Goal: Use online tool/utility: Utilize a website feature to perform a specific function

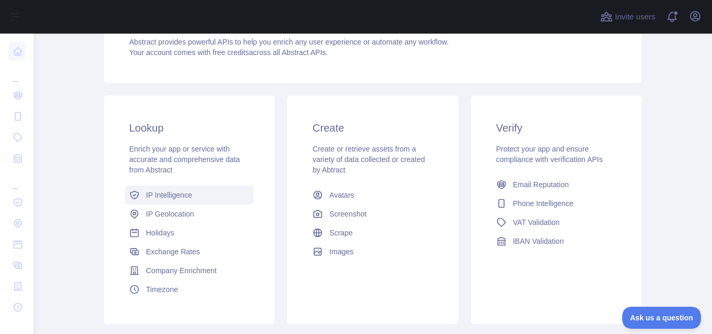
scroll to position [123, 0]
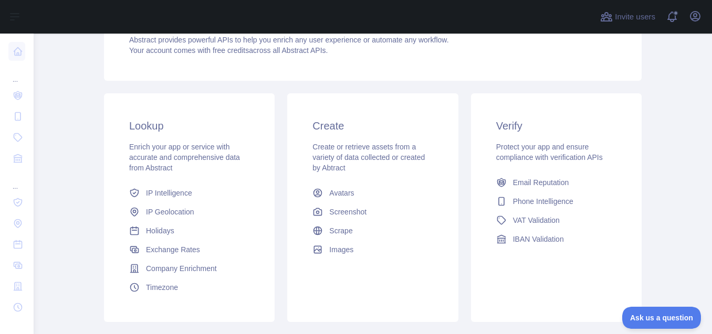
click at [397, 157] on span "Create or retrieve assets from a variety of data collected or created by Abtract" at bounding box center [368, 157] width 112 height 29
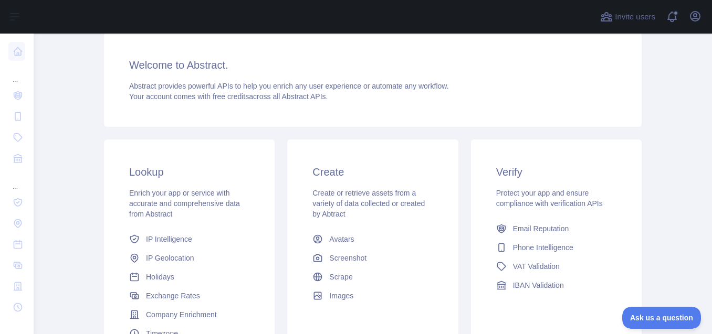
scroll to position [0, 0]
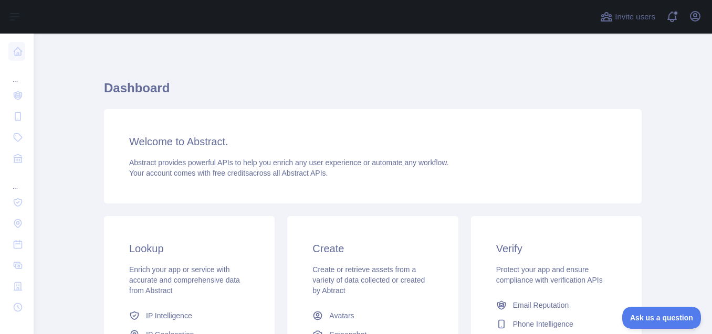
drag, startPoint x: 614, startPoint y: 50, endPoint x: 654, endPoint y: 61, distance: 42.5
click at [654, 61] on main "Dashboard Welcome to Abstract. Abstract provides powerful APIs to help you enri…" at bounding box center [373, 184] width 678 height 301
click at [696, 14] on icon "button" at bounding box center [694, 16] width 9 height 9
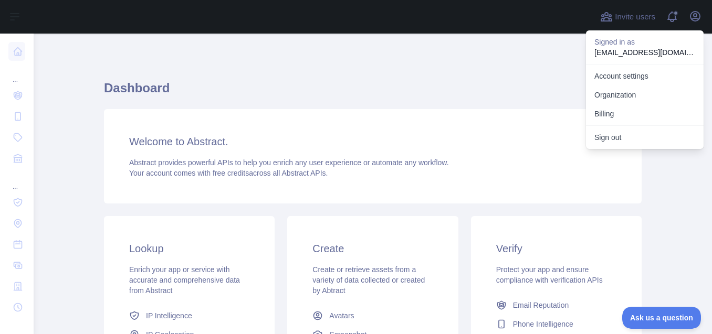
click at [509, 117] on div "Welcome to Abstract. Abstract provides powerful APIs to help you enrich any use…" at bounding box center [372, 156] width 537 height 94
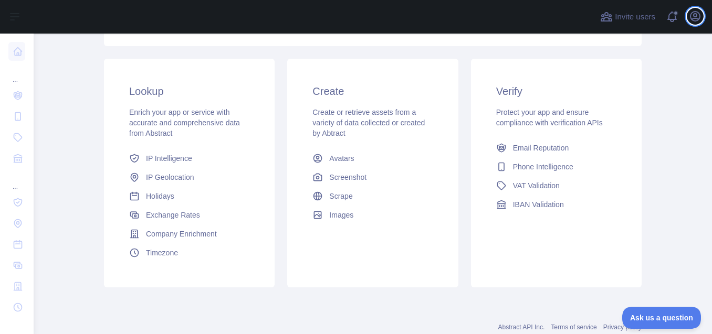
scroll to position [188, 0]
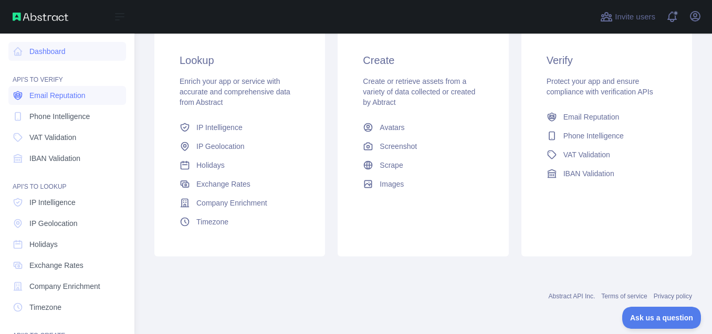
click at [50, 91] on span "Email Reputation" at bounding box center [57, 95] width 56 height 10
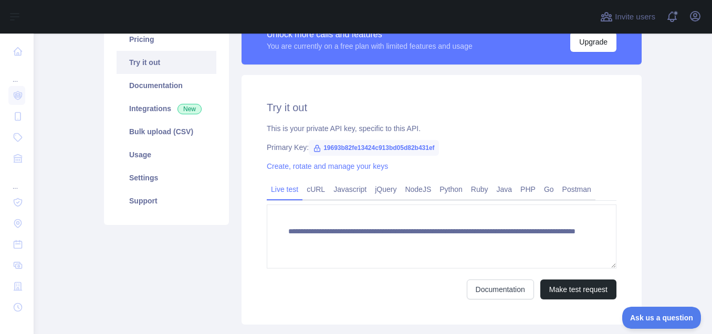
scroll to position [97, 0]
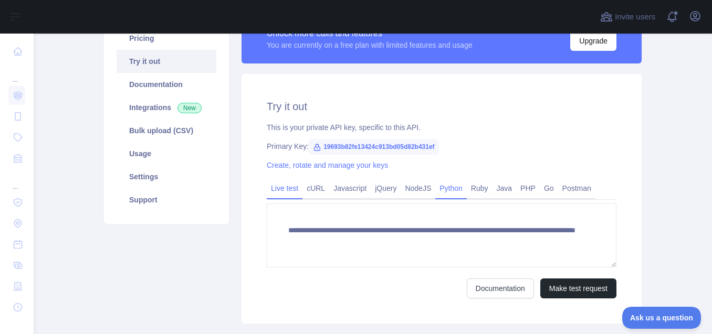
click at [443, 188] on link "Python" at bounding box center [450, 188] width 31 height 17
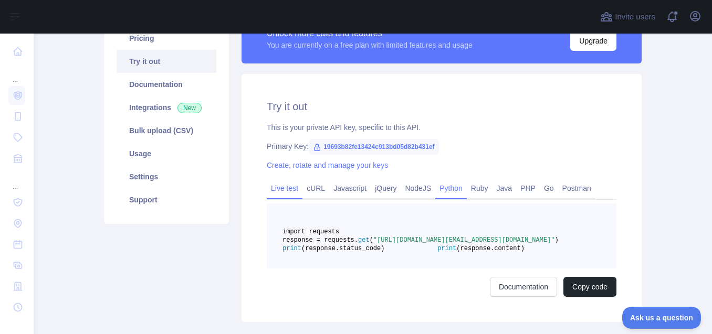
click at [276, 193] on link "Live test" at bounding box center [285, 188] width 36 height 17
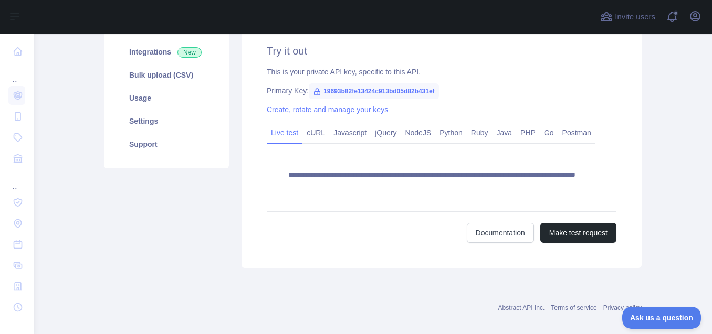
scroll to position [157, 0]
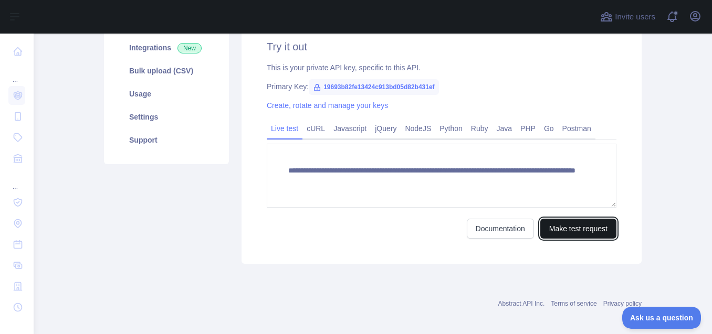
click at [562, 236] on button "Make test request" at bounding box center [578, 229] width 76 height 20
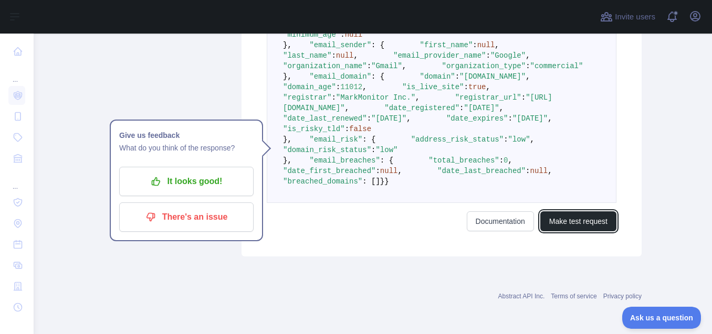
scroll to position [528, 0]
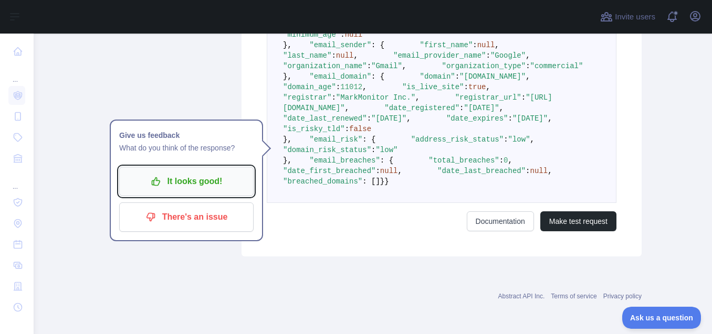
click at [202, 173] on p "It looks good!" at bounding box center [186, 182] width 119 height 18
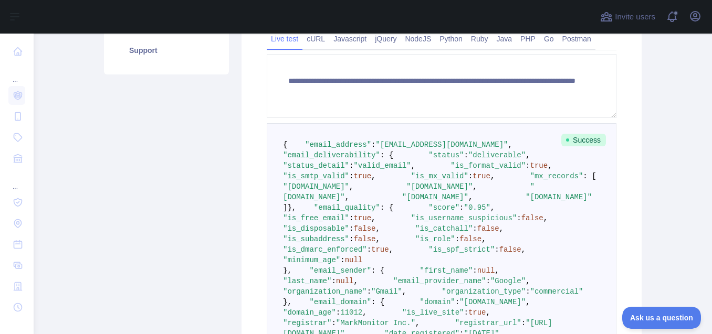
scroll to position [230, 0]
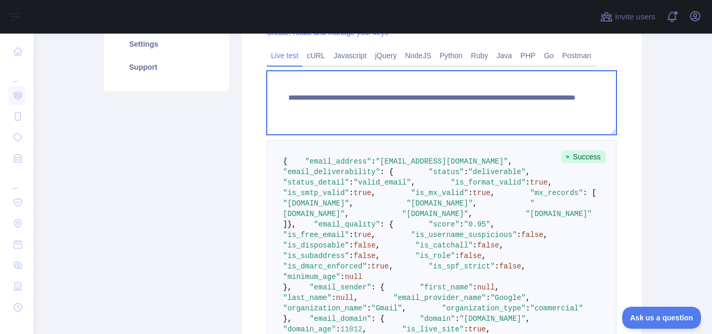
drag, startPoint x: 543, startPoint y: 104, endPoint x: 308, endPoint y: 89, distance: 235.6
click at [308, 89] on textarea "**********" at bounding box center [442, 103] width 350 height 64
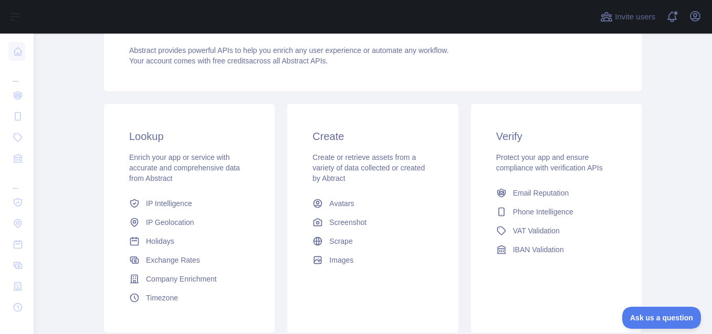
scroll to position [113, 0]
click at [522, 191] on span "Email Reputation" at bounding box center [541, 192] width 56 height 10
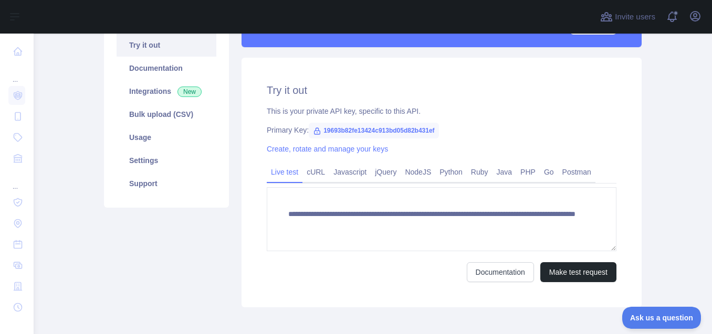
scroll to position [113, 0]
drag, startPoint x: 436, startPoint y: 127, endPoint x: 320, endPoint y: 124, distance: 115.5
click at [320, 125] on div "Primary Key: 19693b82fe13424c913bd05d82b431ef" at bounding box center [442, 130] width 350 height 10
copy div "Primary Key: 19693b82fe13424c913bd05d82b431ef"
